Goal: Information Seeking & Learning: Learn about a topic

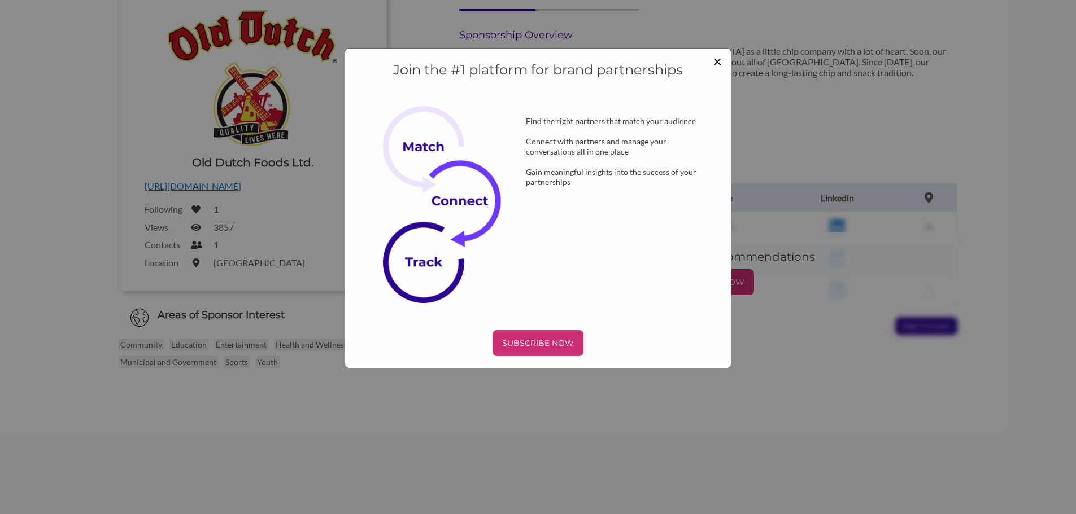
click at [716, 62] on span "×" at bounding box center [717, 60] width 9 height 19
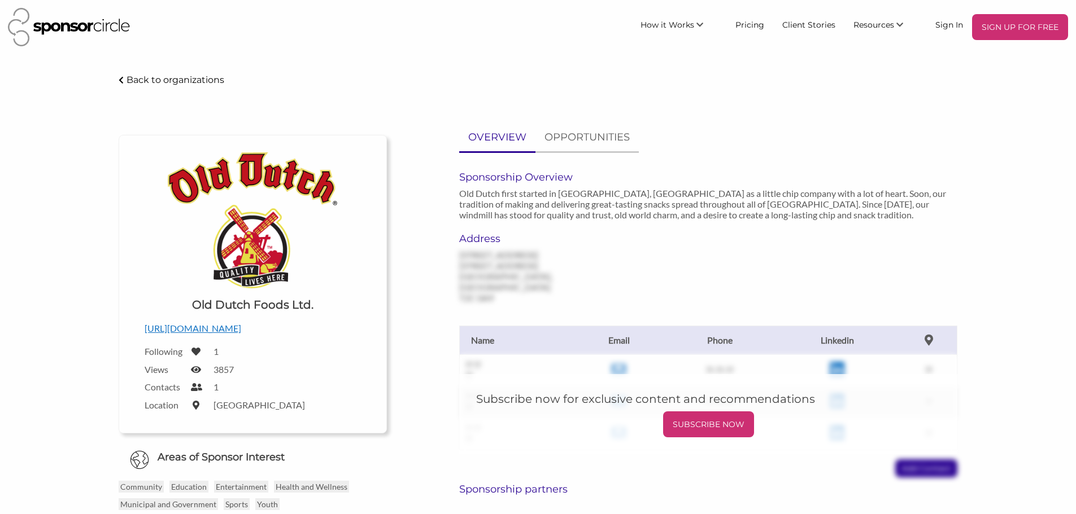
click at [99, 28] on img at bounding box center [69, 27] width 122 height 38
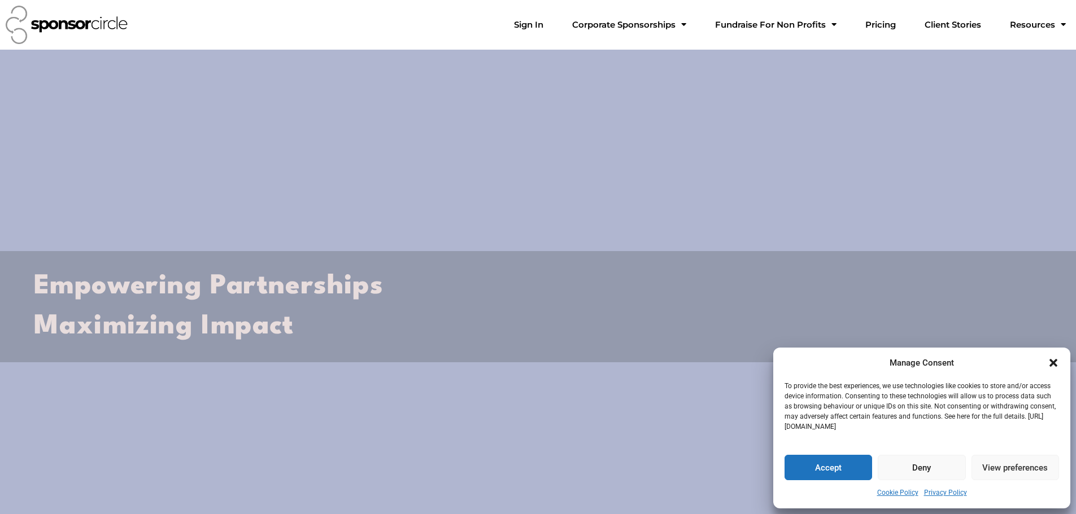
click at [1052, 362] on icon "Close dialogue" at bounding box center [1053, 363] width 8 height 8
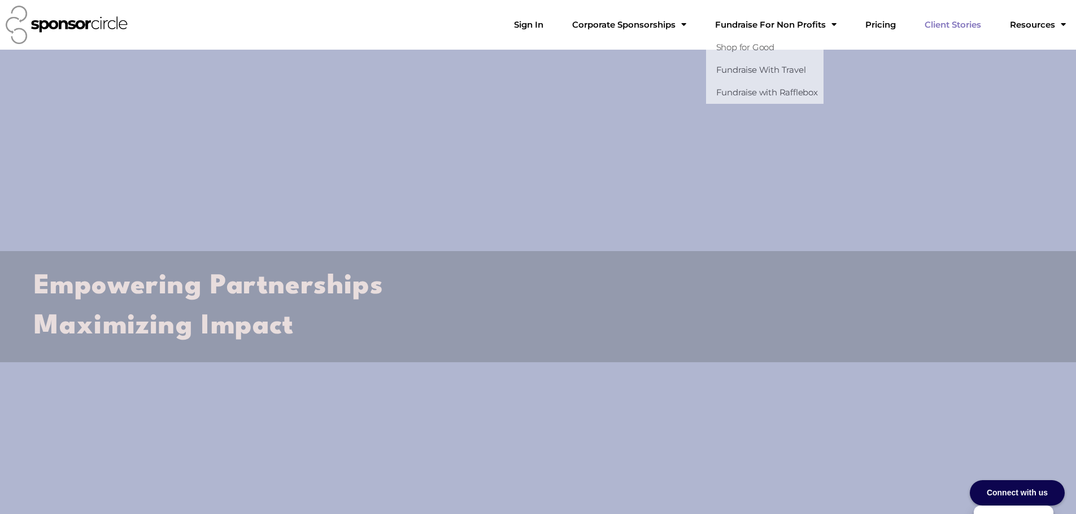
click at [959, 23] on link "Client Stories" at bounding box center [952, 25] width 75 height 23
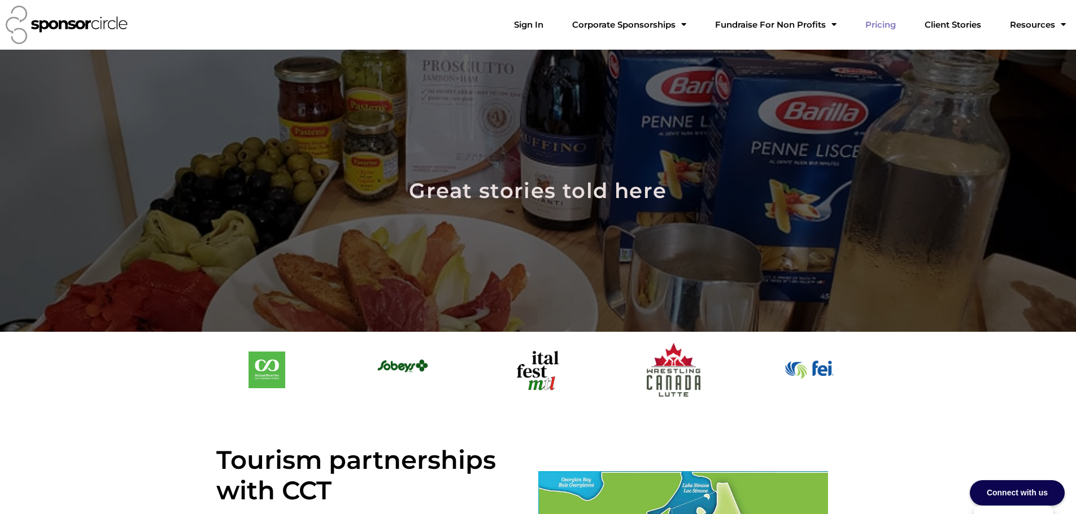
click at [892, 23] on link "Pricing" at bounding box center [880, 25] width 49 height 23
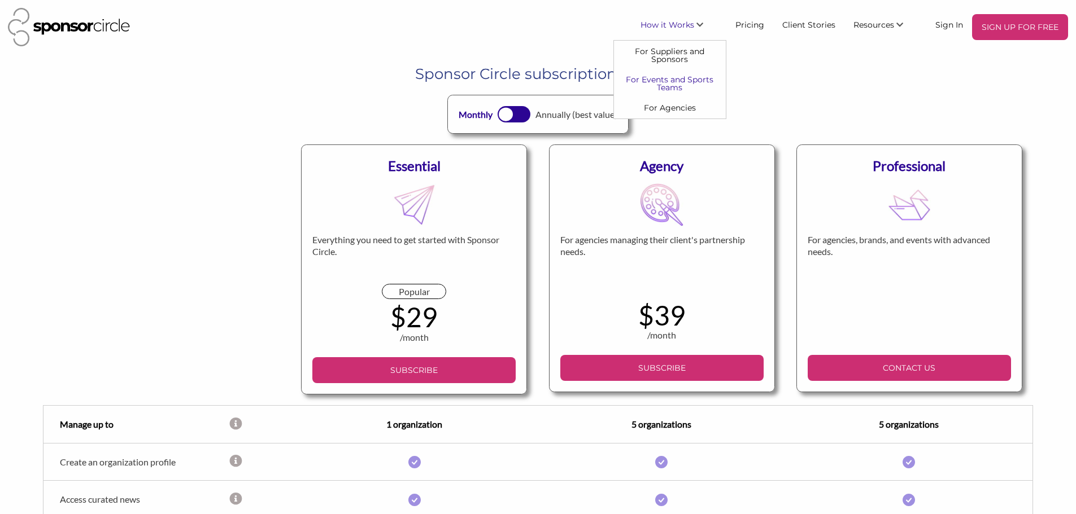
click at [675, 81] on link "For Events and Sports Teams" at bounding box center [670, 83] width 112 height 28
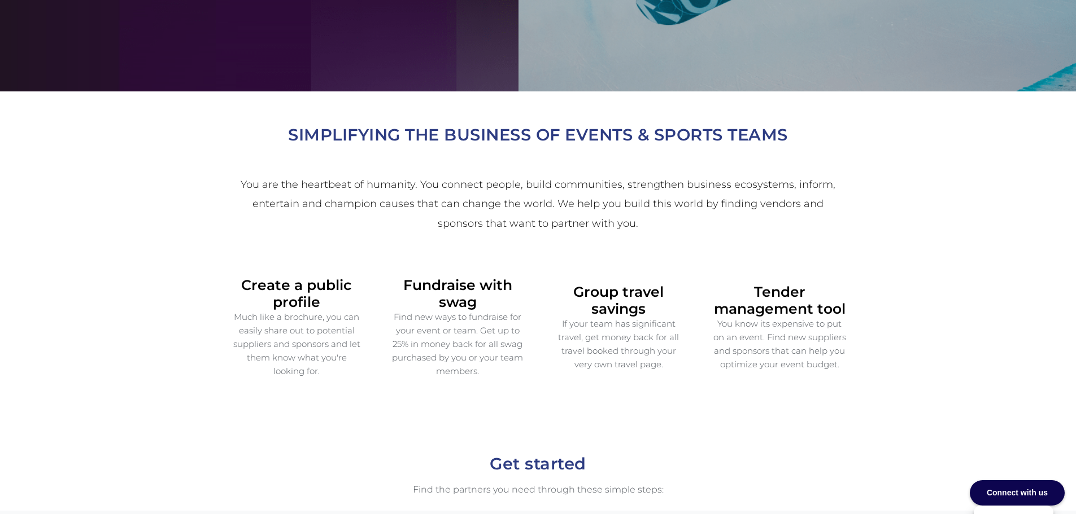
scroll to position [282, 0]
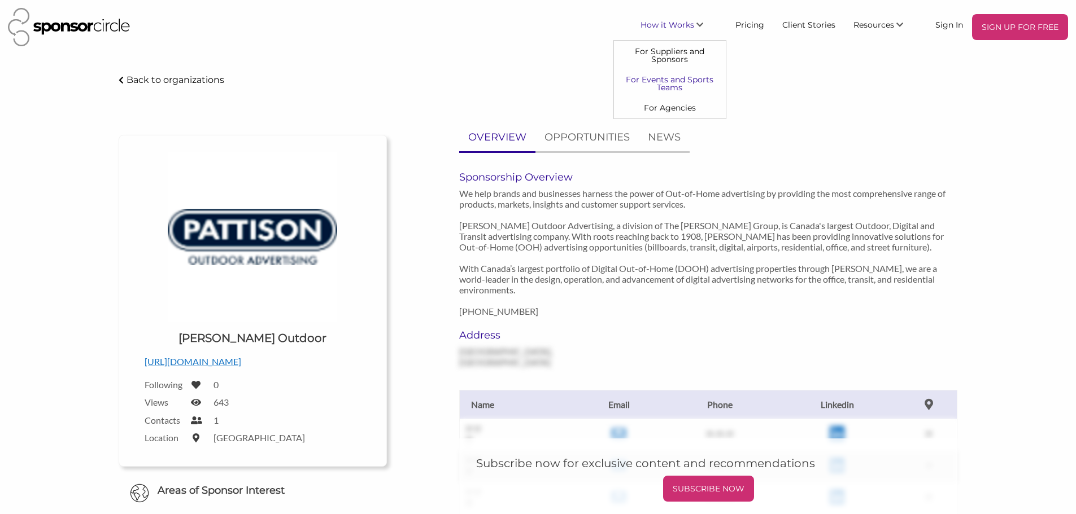
click at [671, 81] on link "For Events and Sports Teams" at bounding box center [670, 83] width 112 height 28
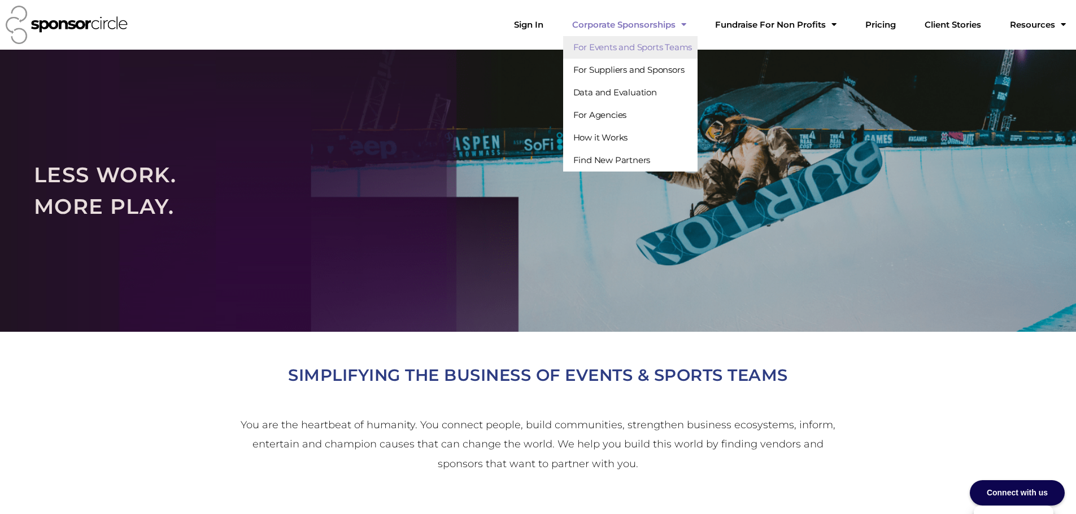
click at [656, 19] on link "Corporate Sponsorships" at bounding box center [629, 25] width 132 height 23
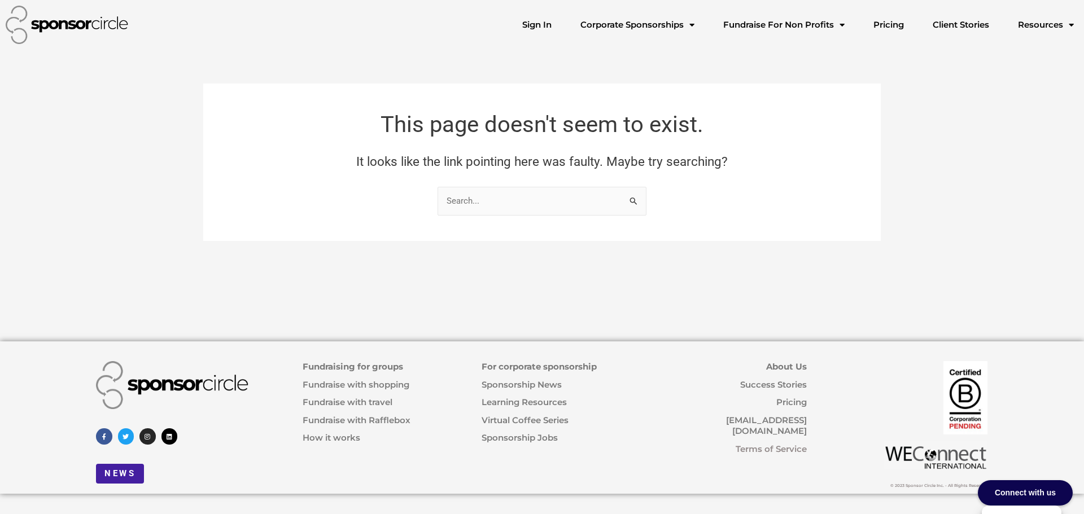
click at [374, 382] on link "Fundraise with shopping" at bounding box center [356, 384] width 107 height 11
